Goal: Task Accomplishment & Management: Complete application form

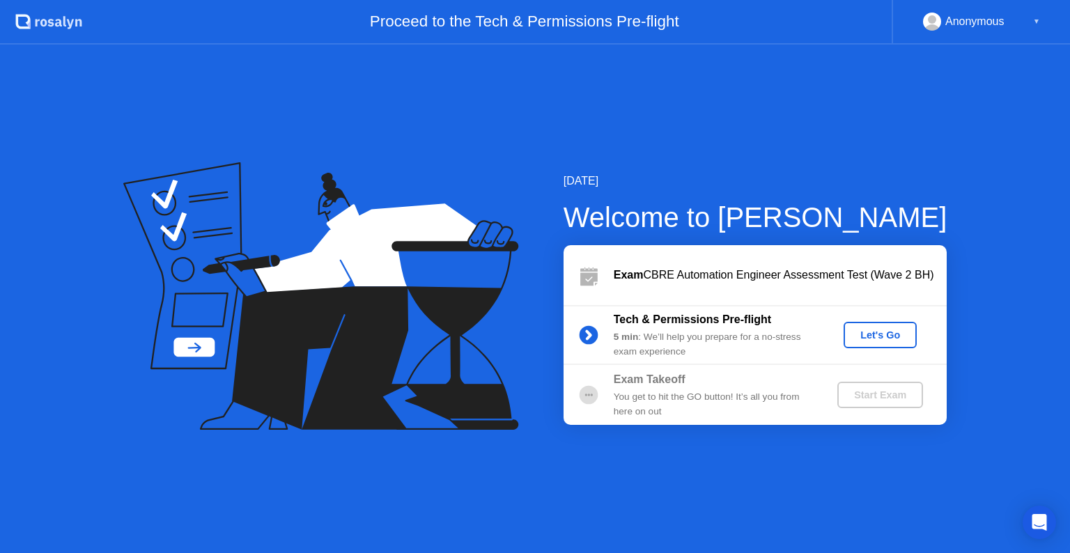
click at [872, 334] on div "Let's Go" at bounding box center [880, 335] width 62 height 11
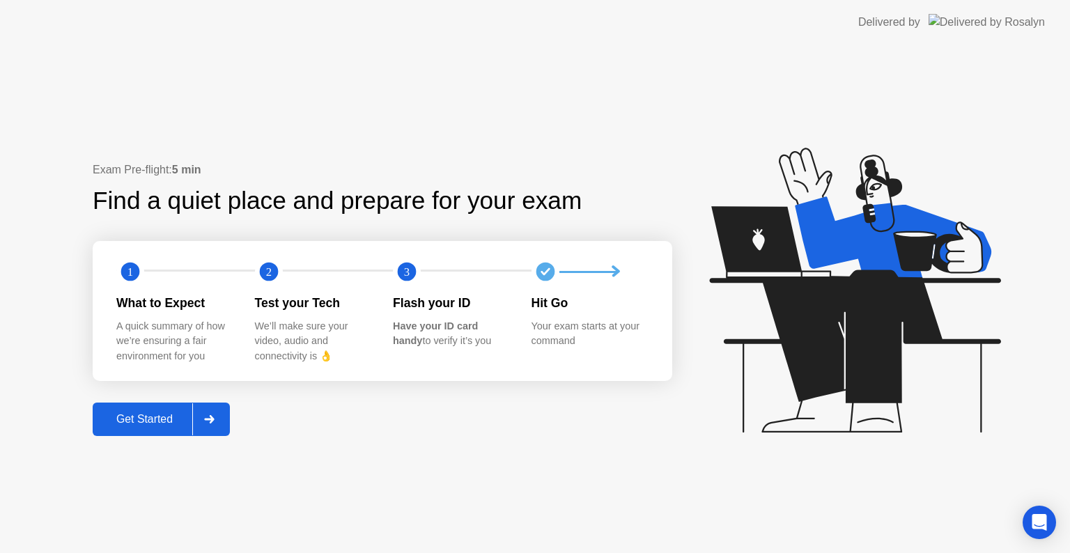
click at [153, 418] on div "Get Started" at bounding box center [144, 419] width 95 height 13
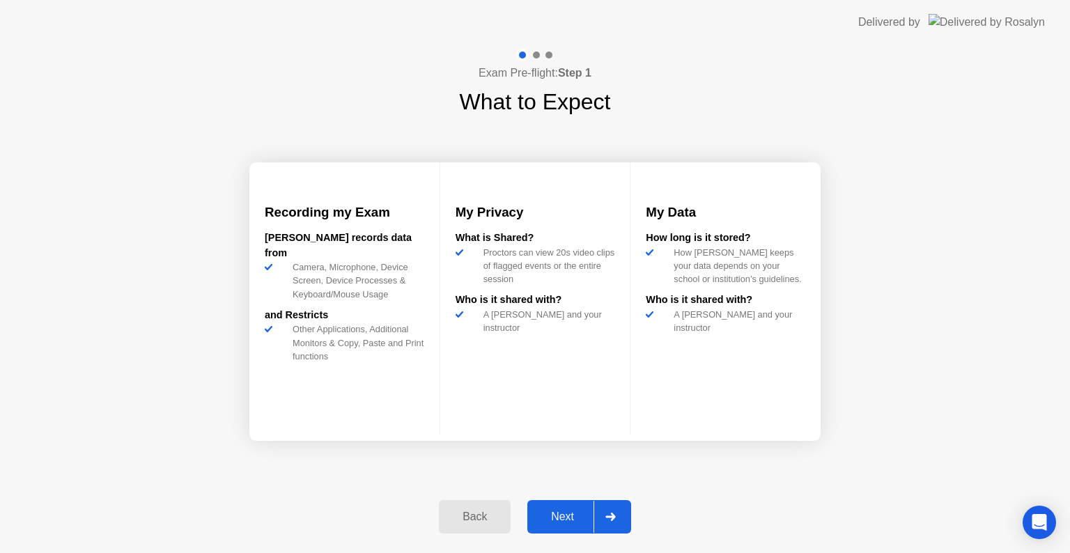
click at [555, 520] on div "Next" at bounding box center [563, 517] width 62 height 13
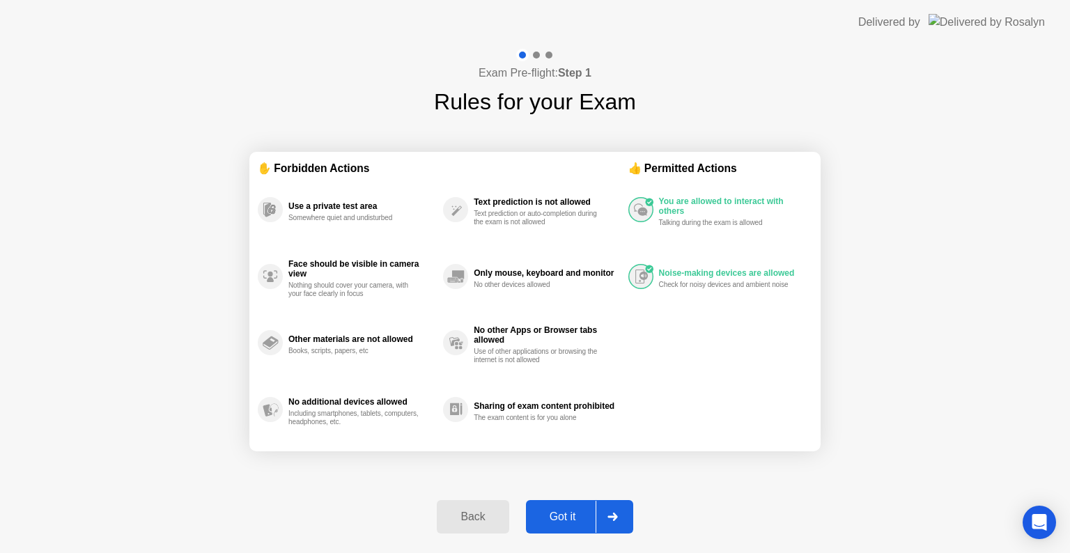
click at [562, 518] on div "Got it" at bounding box center [562, 517] width 65 height 13
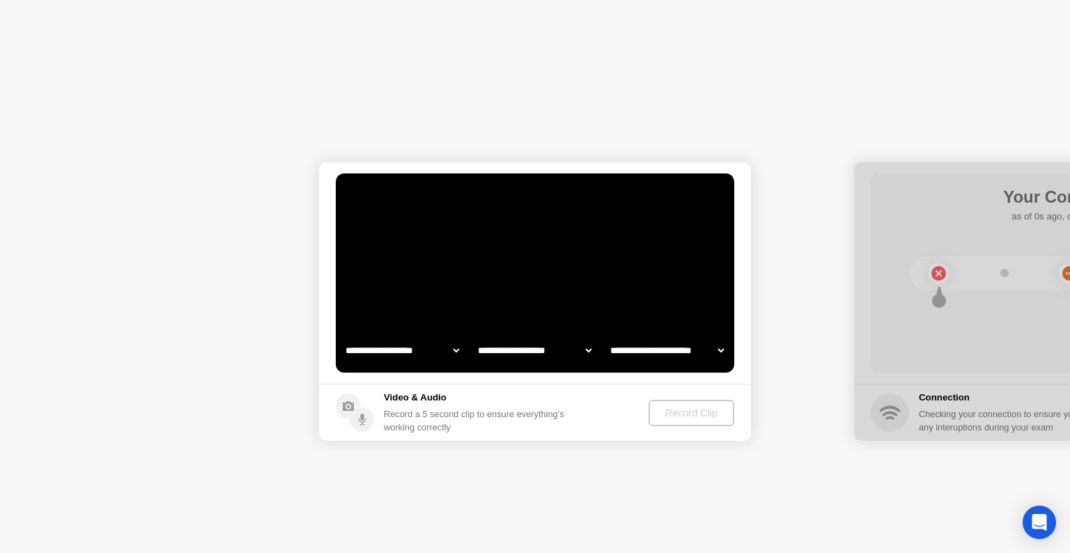
select select "**********"
select select "*******"
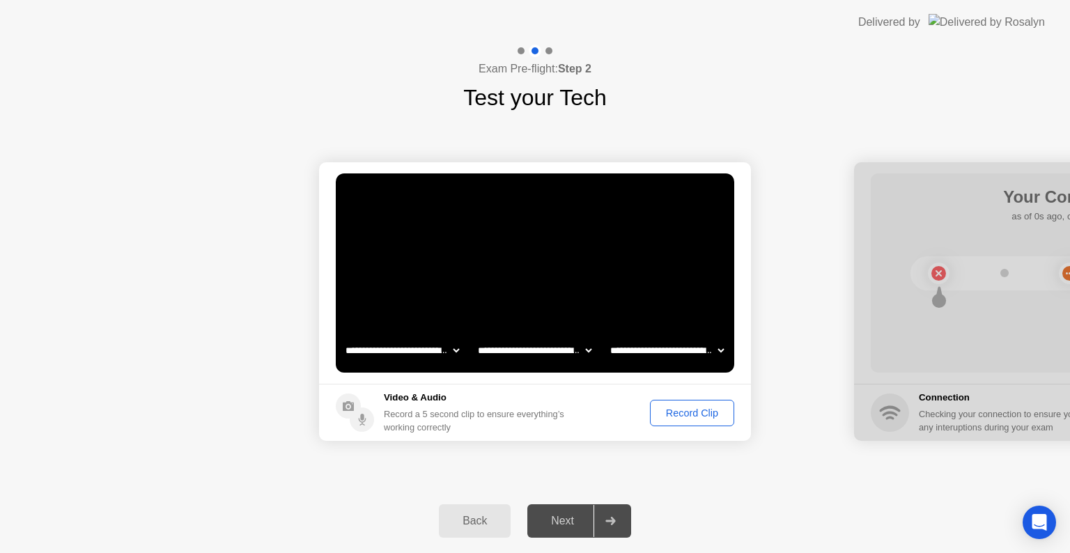
click at [685, 412] on div "Record Clip" at bounding box center [692, 413] width 75 height 11
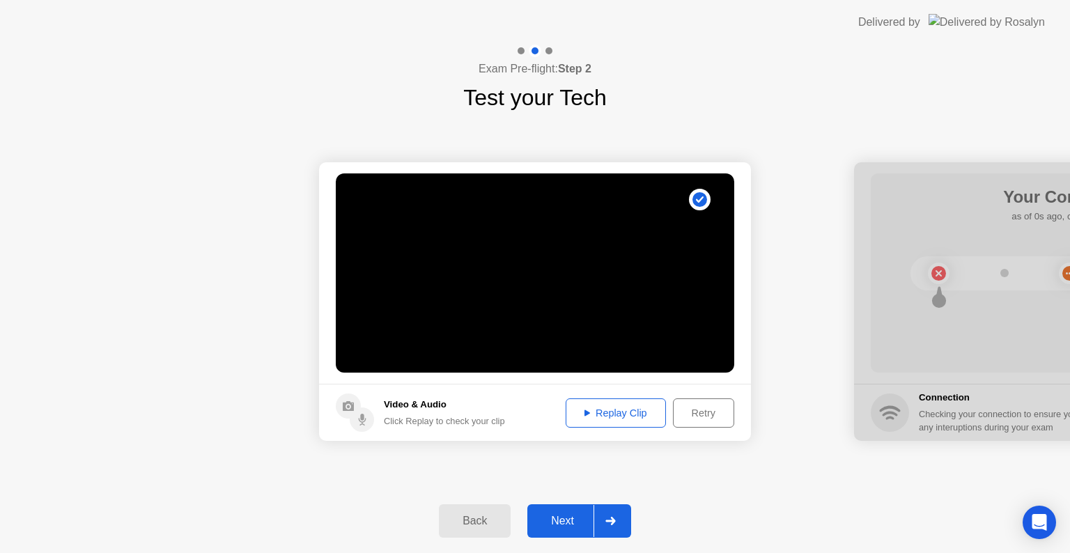
click at [603, 418] on div "Replay Clip" at bounding box center [616, 413] width 91 height 11
click at [568, 525] on div "Next" at bounding box center [563, 521] width 62 height 13
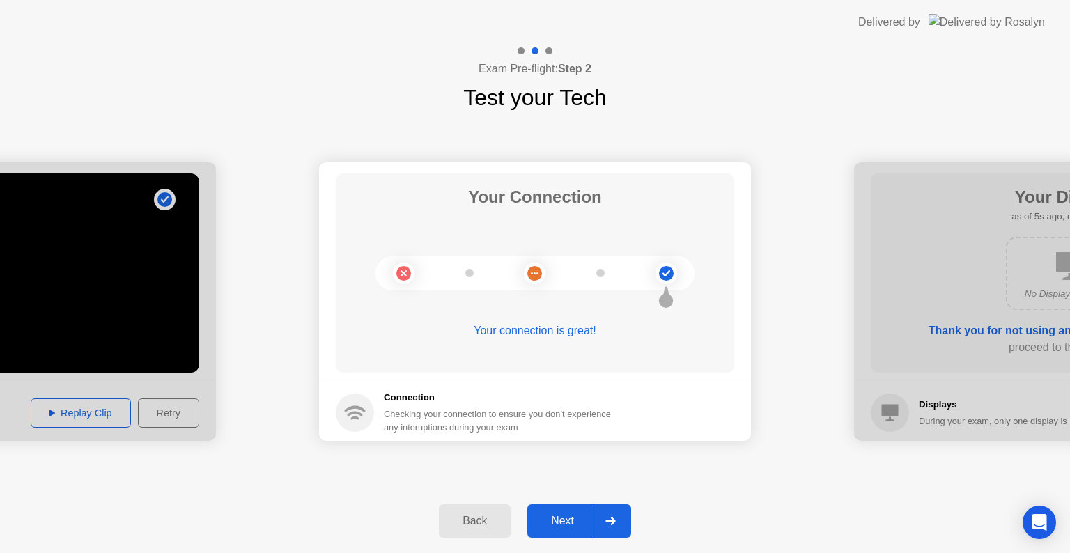
click at [568, 525] on div "Next" at bounding box center [563, 521] width 62 height 13
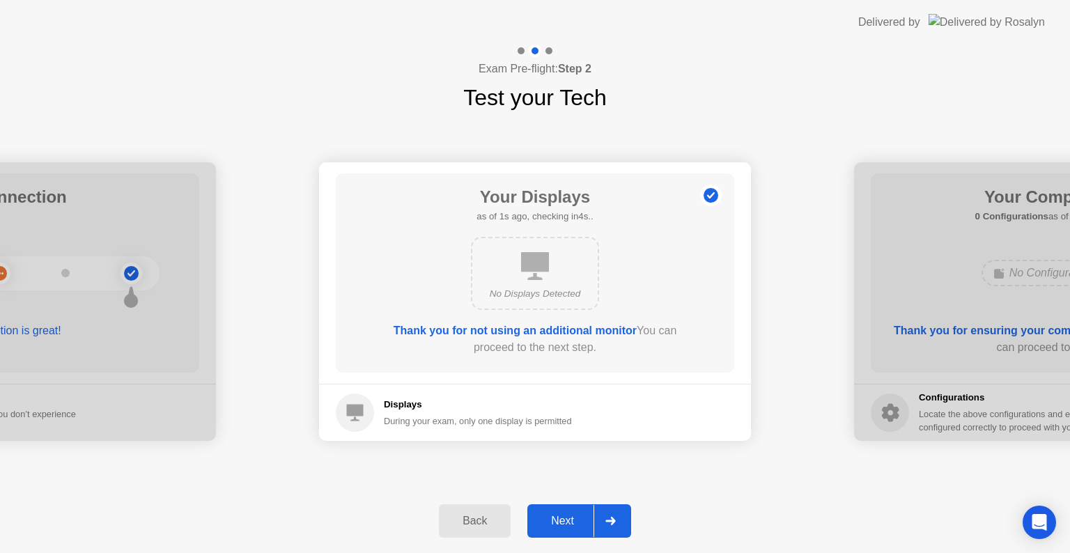
click at [568, 525] on div "Next" at bounding box center [563, 521] width 62 height 13
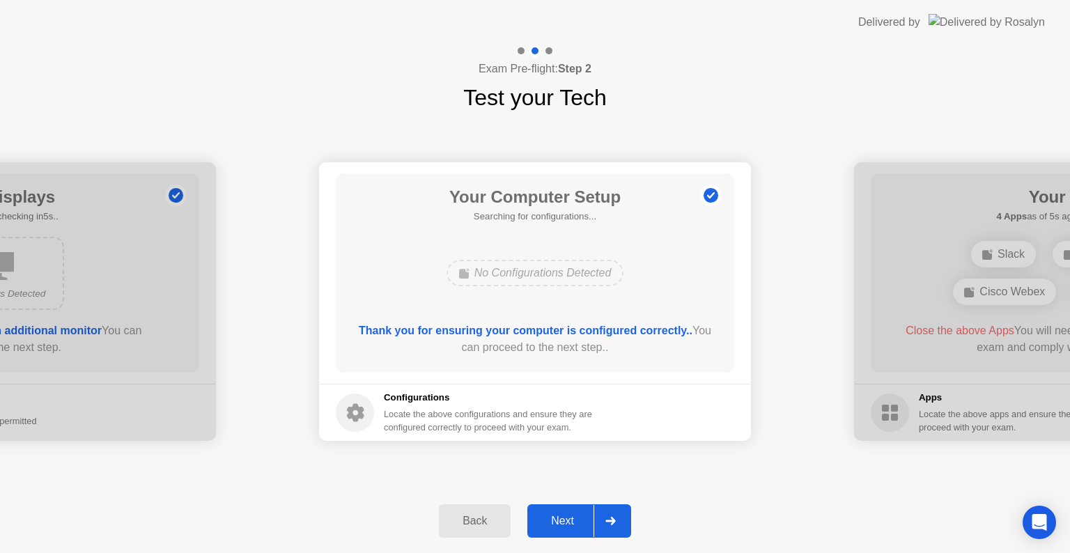
click at [568, 525] on div "Next" at bounding box center [563, 521] width 62 height 13
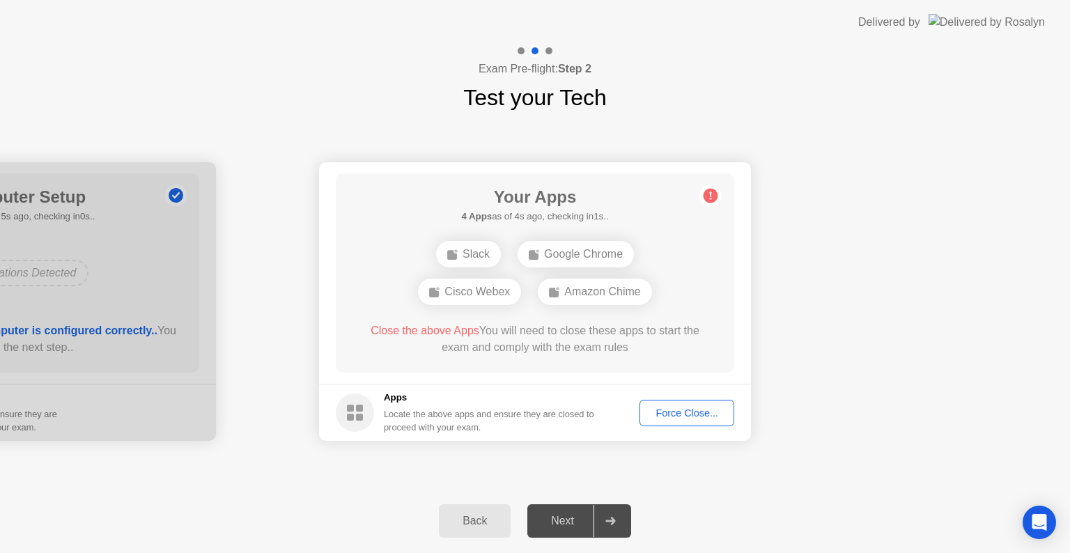
click at [681, 415] on div "Force Close..." at bounding box center [686, 413] width 85 height 11
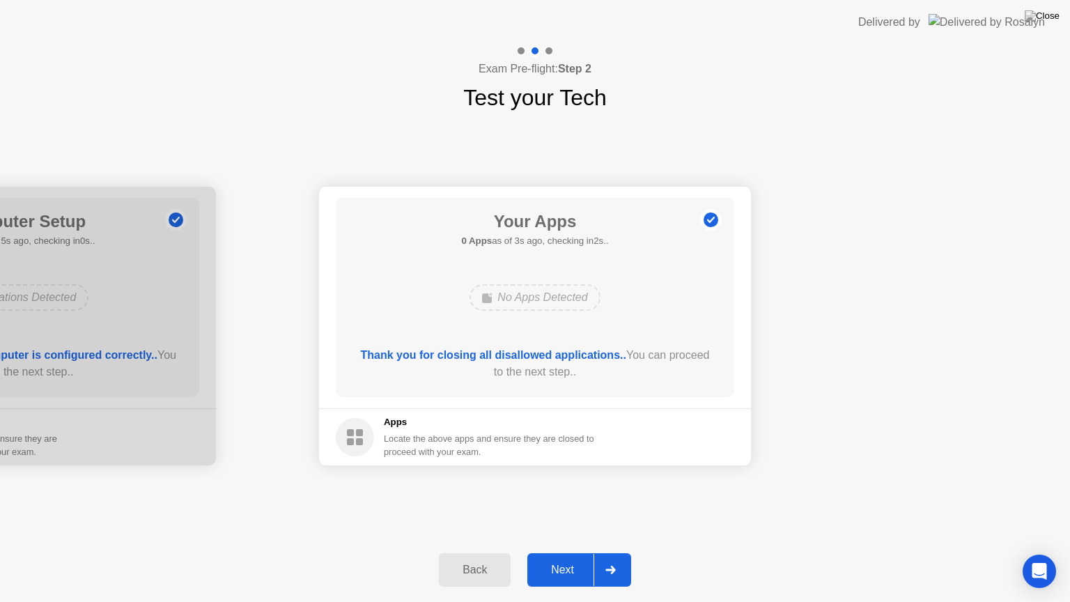
click at [571, 552] on div "Next" at bounding box center [563, 570] width 62 height 13
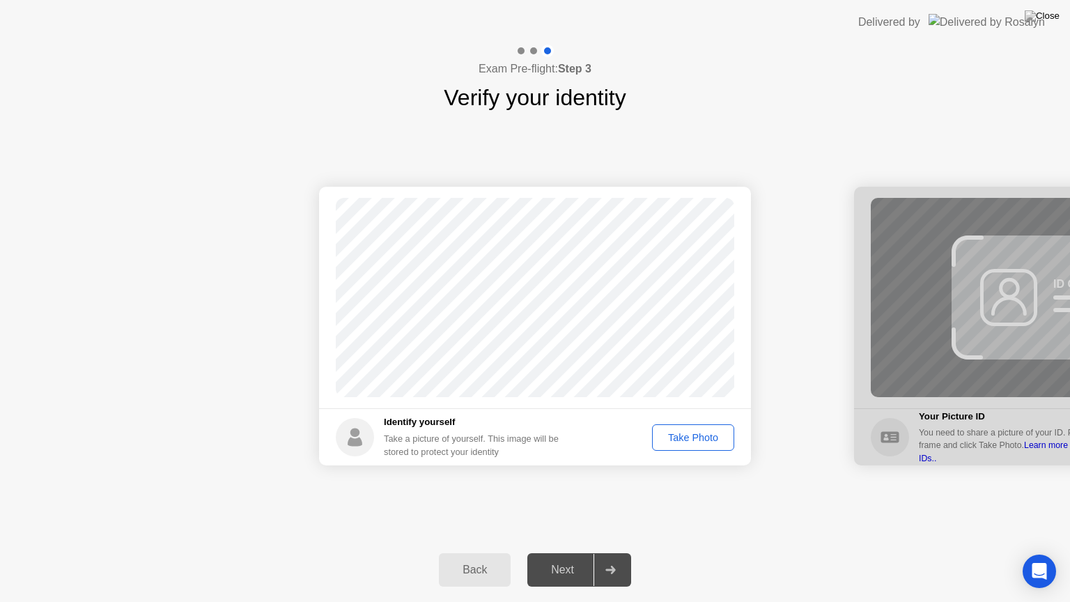
click at [694, 437] on div "Take Photo" at bounding box center [693, 437] width 72 height 11
click at [567, 552] on div "Next" at bounding box center [563, 570] width 62 height 13
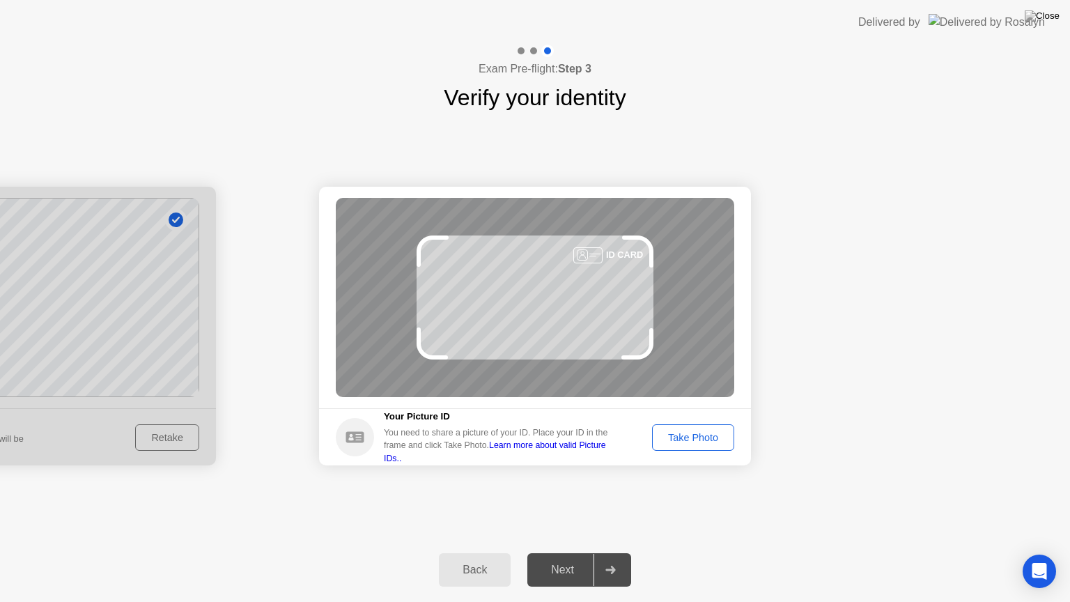
click at [685, 435] on div "Take Photo" at bounding box center [693, 437] width 72 height 11
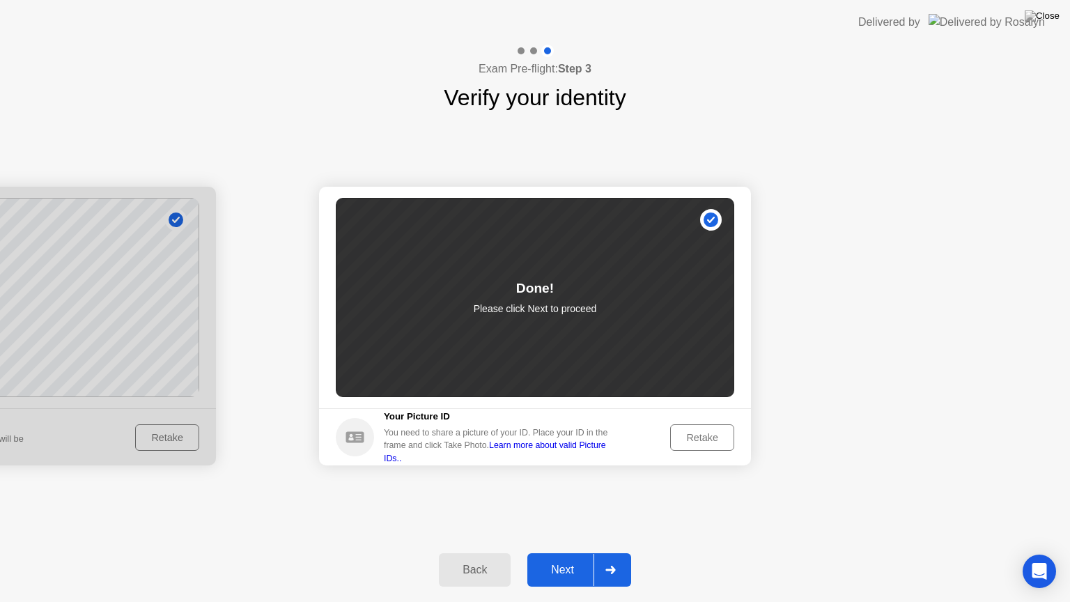
click at [566, 552] on div "Next" at bounding box center [563, 570] width 62 height 13
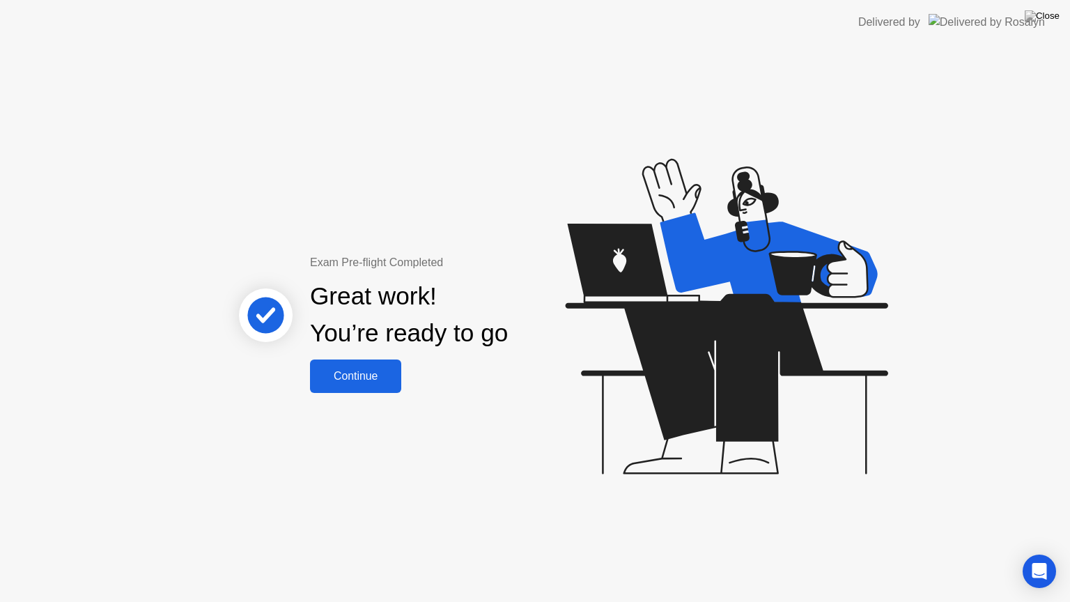
click at [353, 382] on div "Continue" at bounding box center [355, 376] width 83 height 13
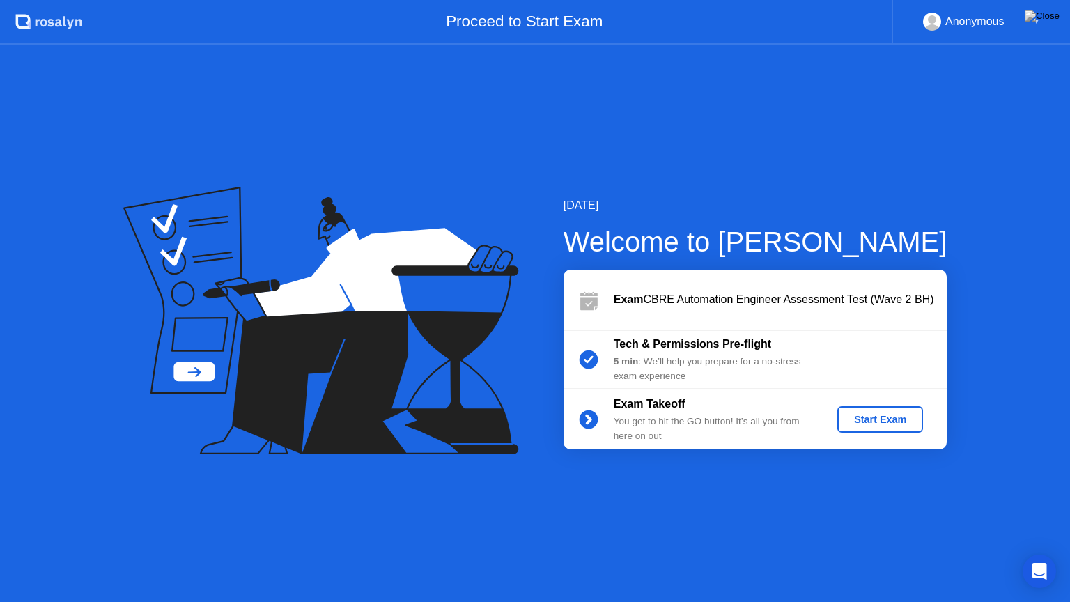
click at [864, 419] on div "Start Exam" at bounding box center [880, 419] width 75 height 11
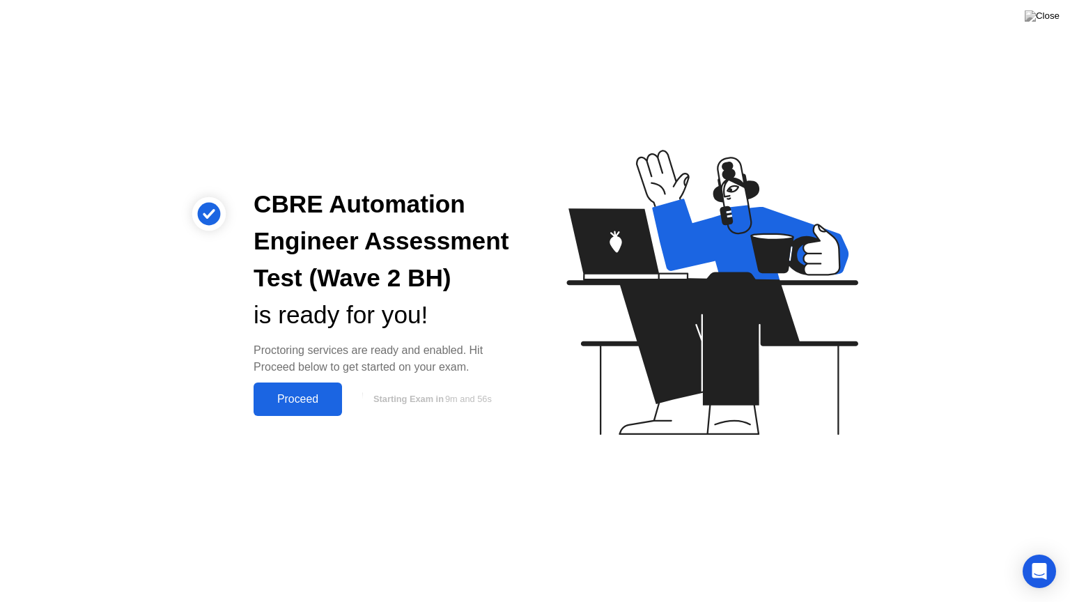
click at [318, 398] on div "Proceed" at bounding box center [298, 399] width 80 height 13
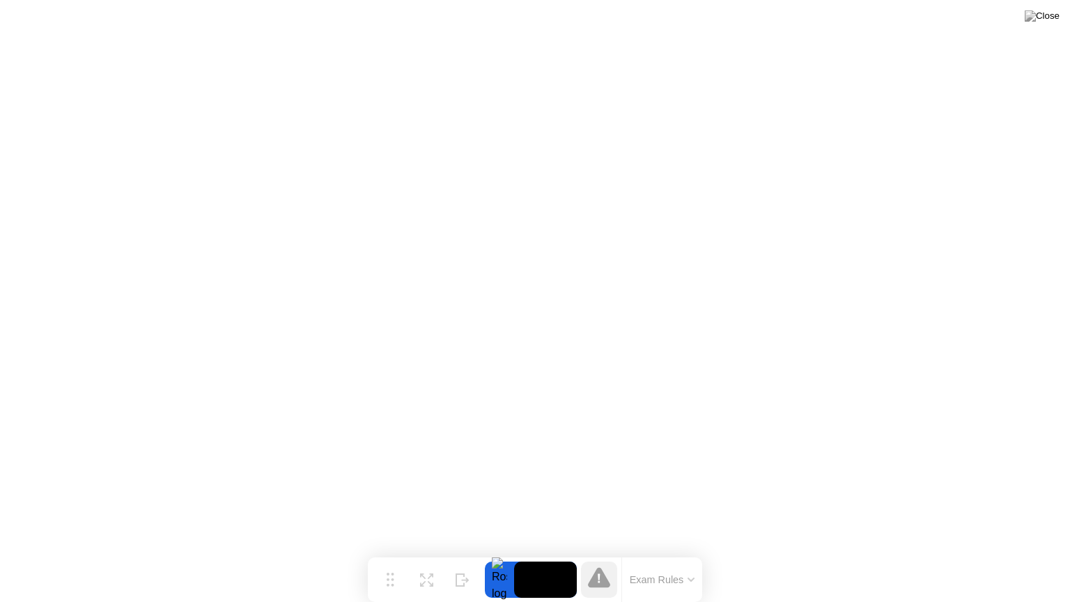
click at [686, 552] on button "Exam Rules" at bounding box center [663, 579] width 74 height 13
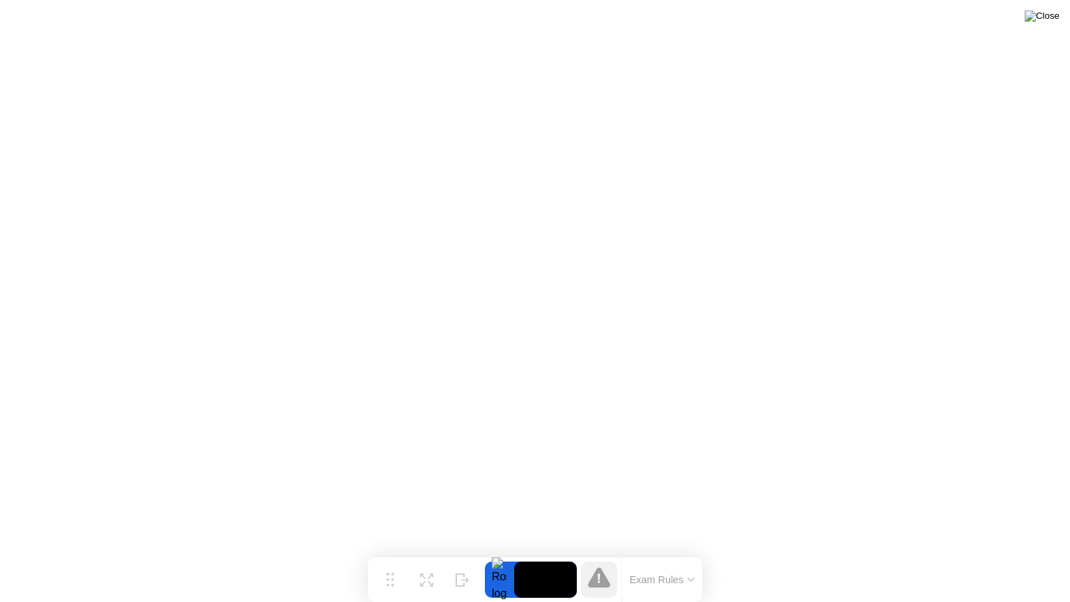
click at [1051, 18] on img at bounding box center [1042, 15] width 35 height 11
